Goal: Find specific page/section: Find specific page/section

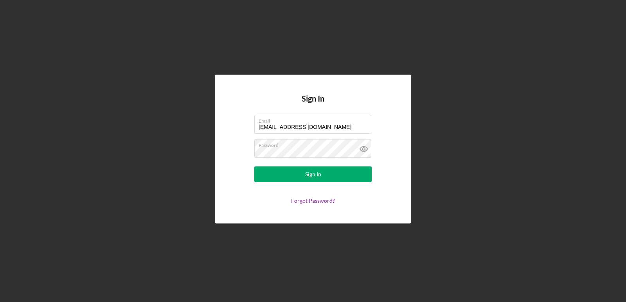
drag, startPoint x: 329, startPoint y: 126, endPoint x: 218, endPoint y: 124, distance: 111.1
click at [218, 124] on div "Sign In Email [EMAIL_ADDRESS][DOMAIN_NAME] Password Sign In Forgot Password?" at bounding box center [313, 149] width 196 height 149
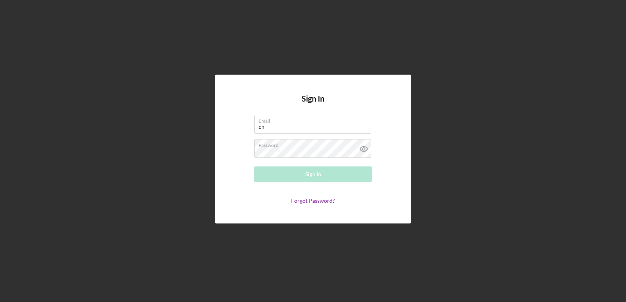
type input "[EMAIL_ADDRESS][DOMAIN_NAME]"
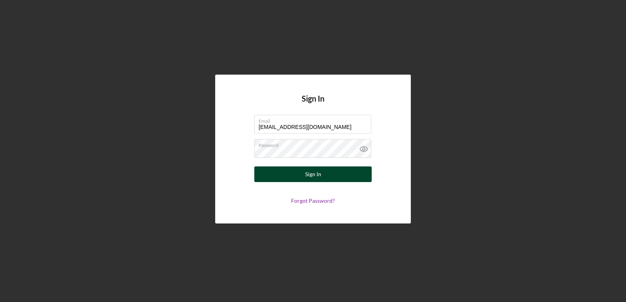
click at [309, 175] on div "Sign In" at bounding box center [313, 175] width 16 height 16
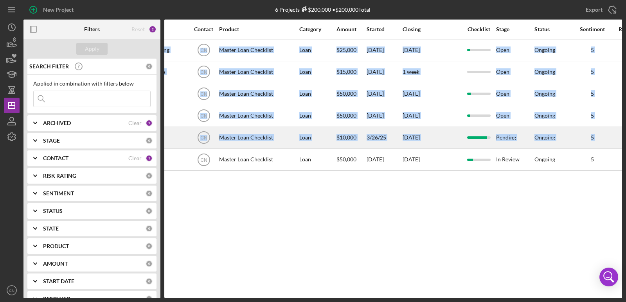
scroll to position [0, 286]
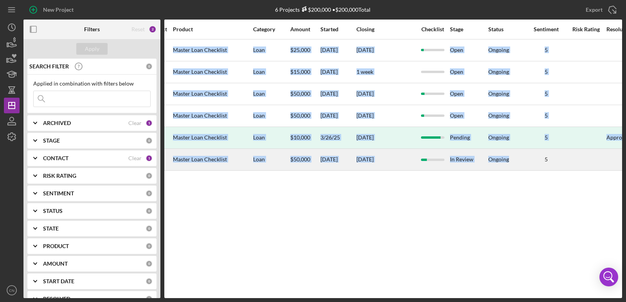
drag, startPoint x: 612, startPoint y: 175, endPoint x: 511, endPoint y: 155, distance: 103.7
click at [511, 155] on div "Activity Icon/Table Sort Arrow Client Overview Business Contact Product Categor…" at bounding box center [393, 159] width 458 height 279
